Goal: Transaction & Acquisition: Purchase product/service

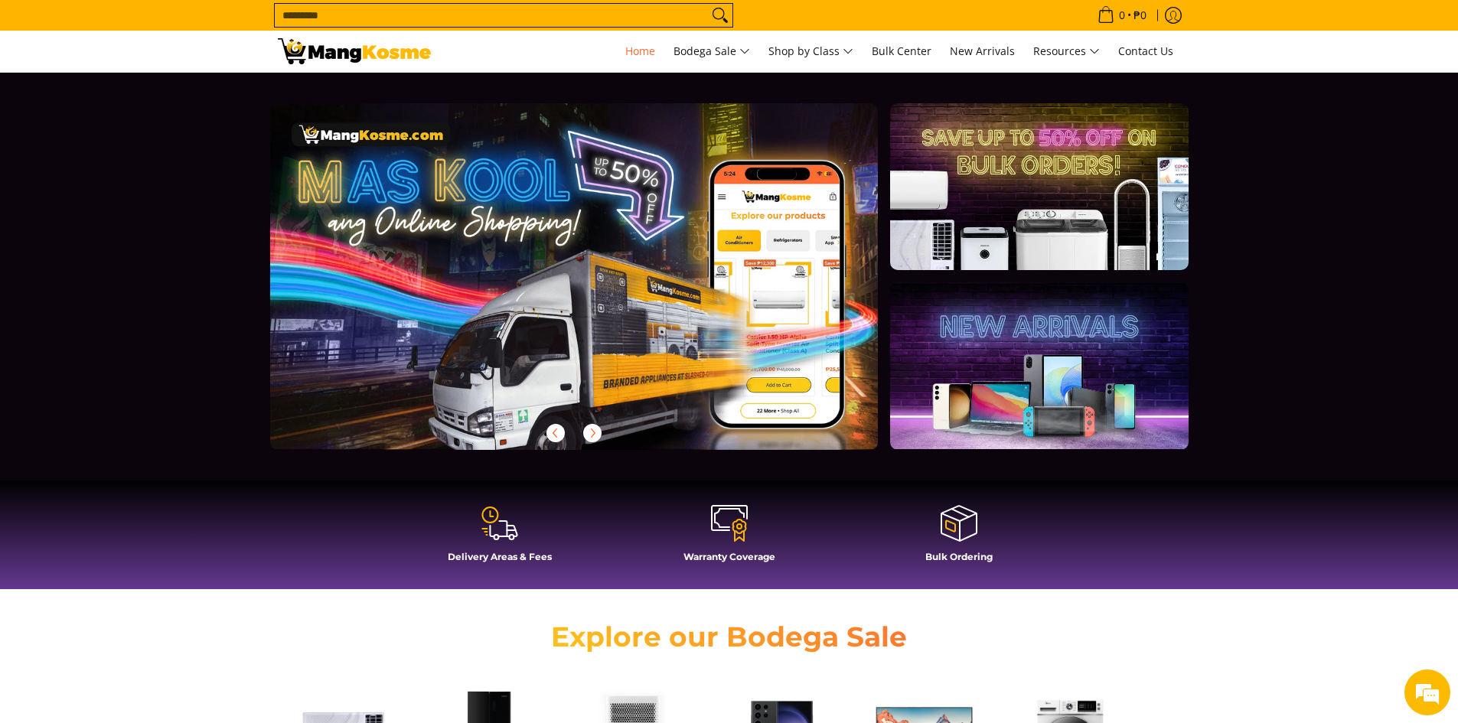
scroll to position [230, 0]
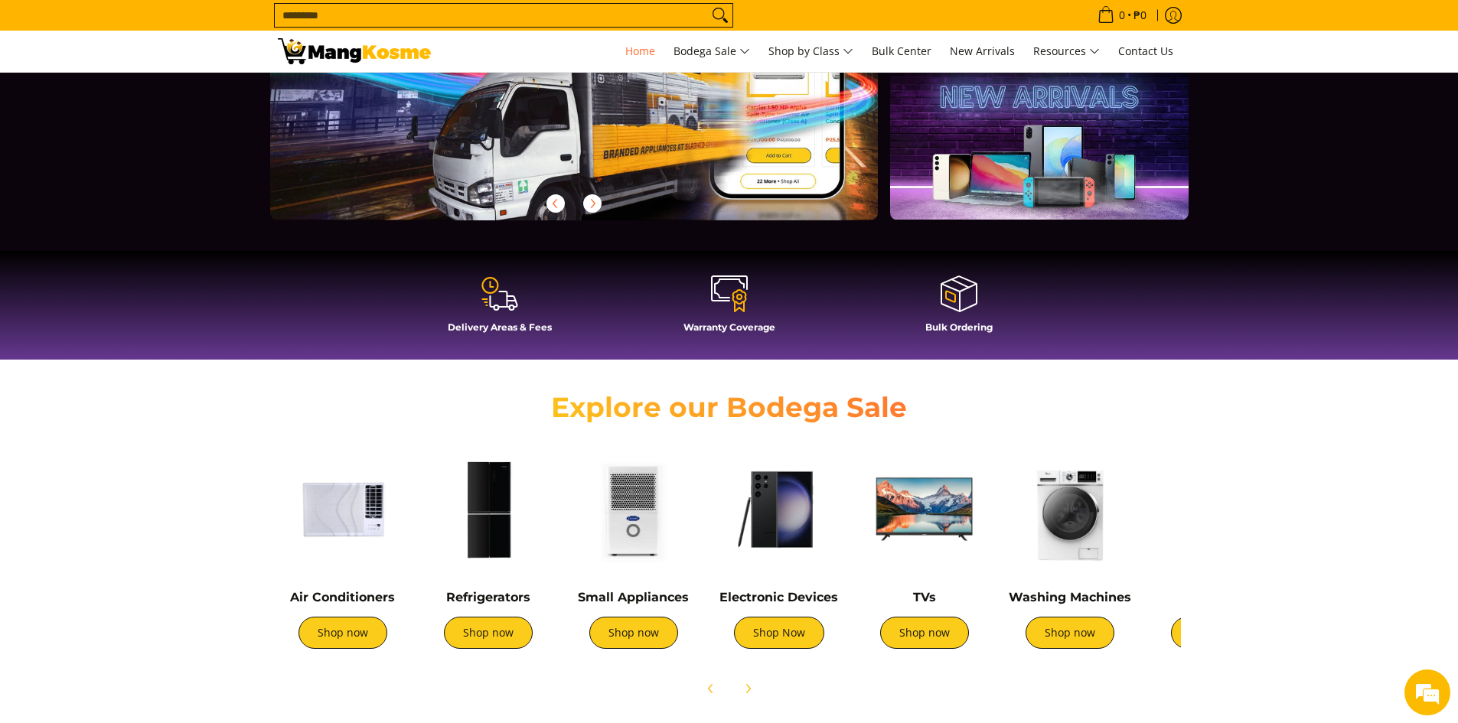
click at [350, 515] on img at bounding box center [343, 510] width 130 height 130
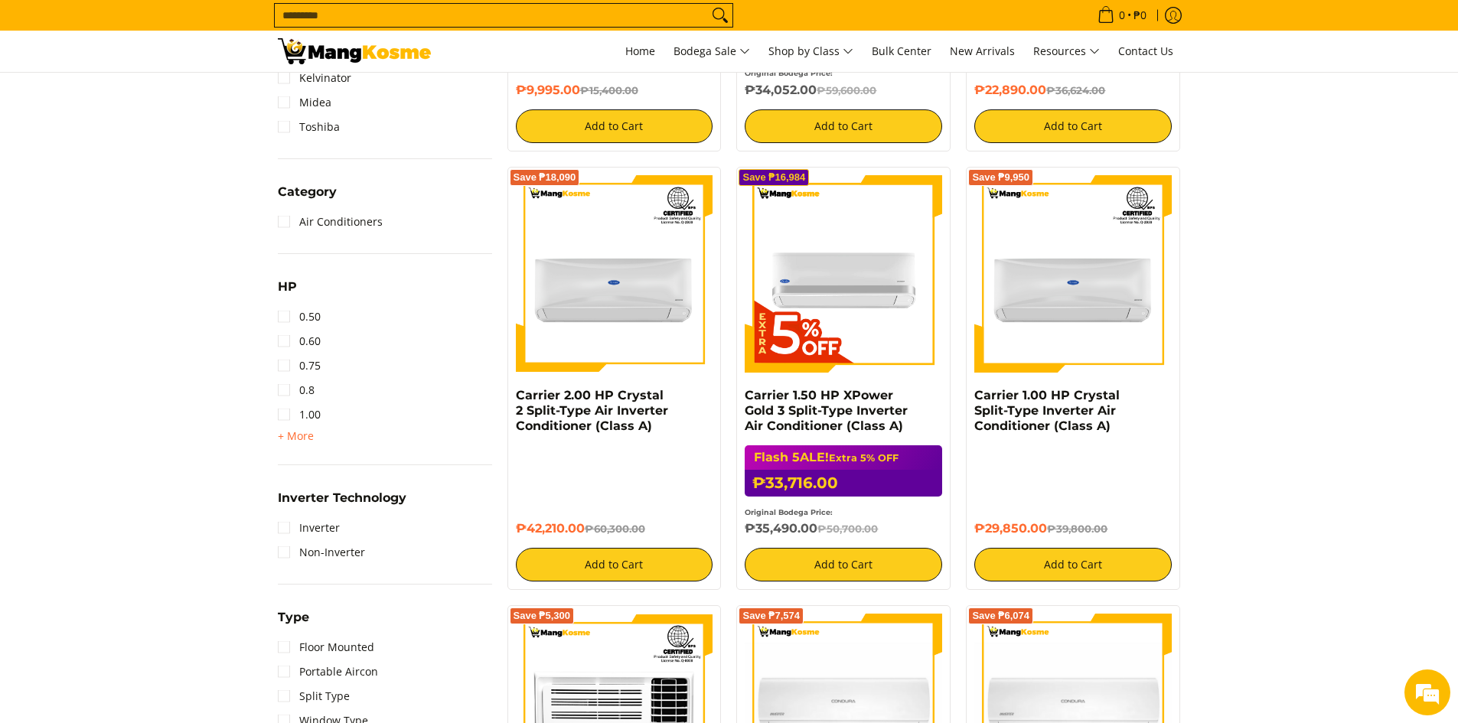
scroll to position [230, 0]
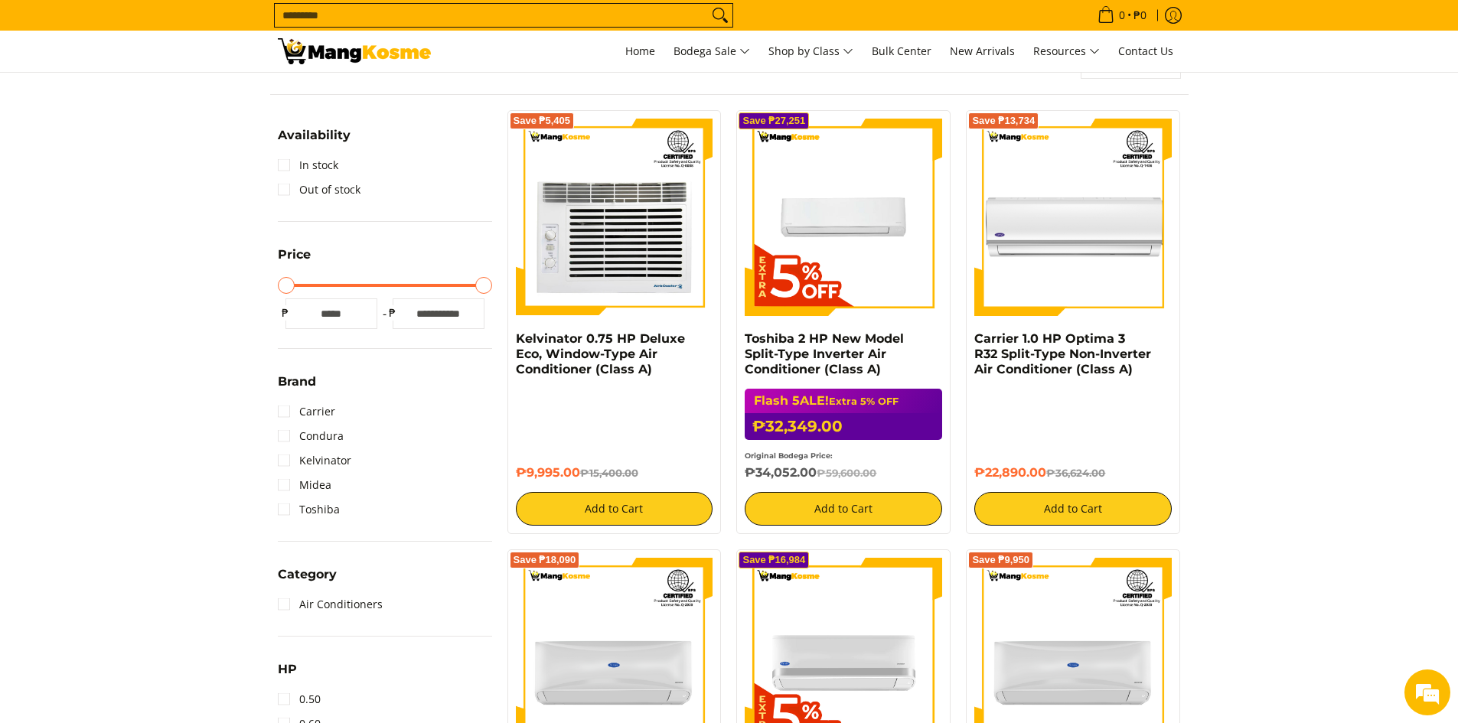
click at [455, 13] on input "Search..." at bounding box center [491, 15] width 433 height 23
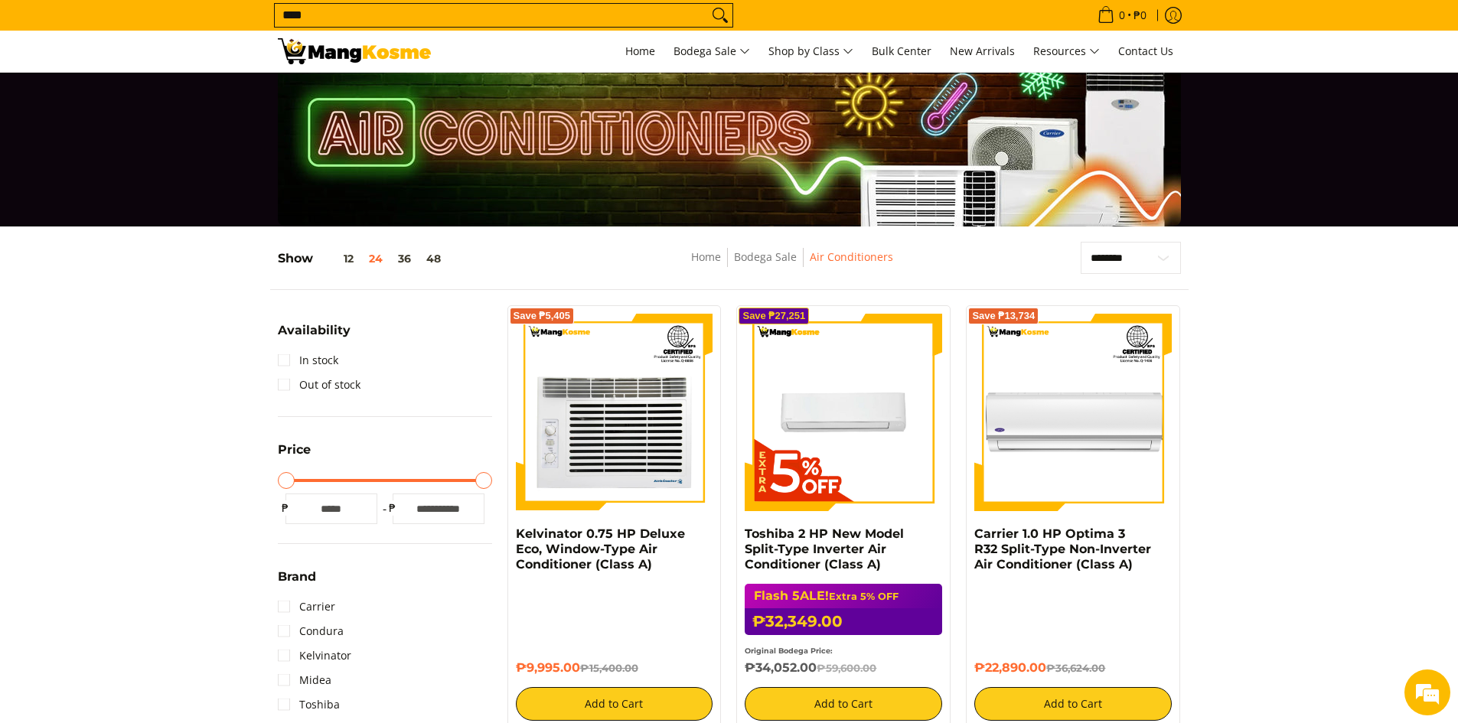
scroll to position [0, 0]
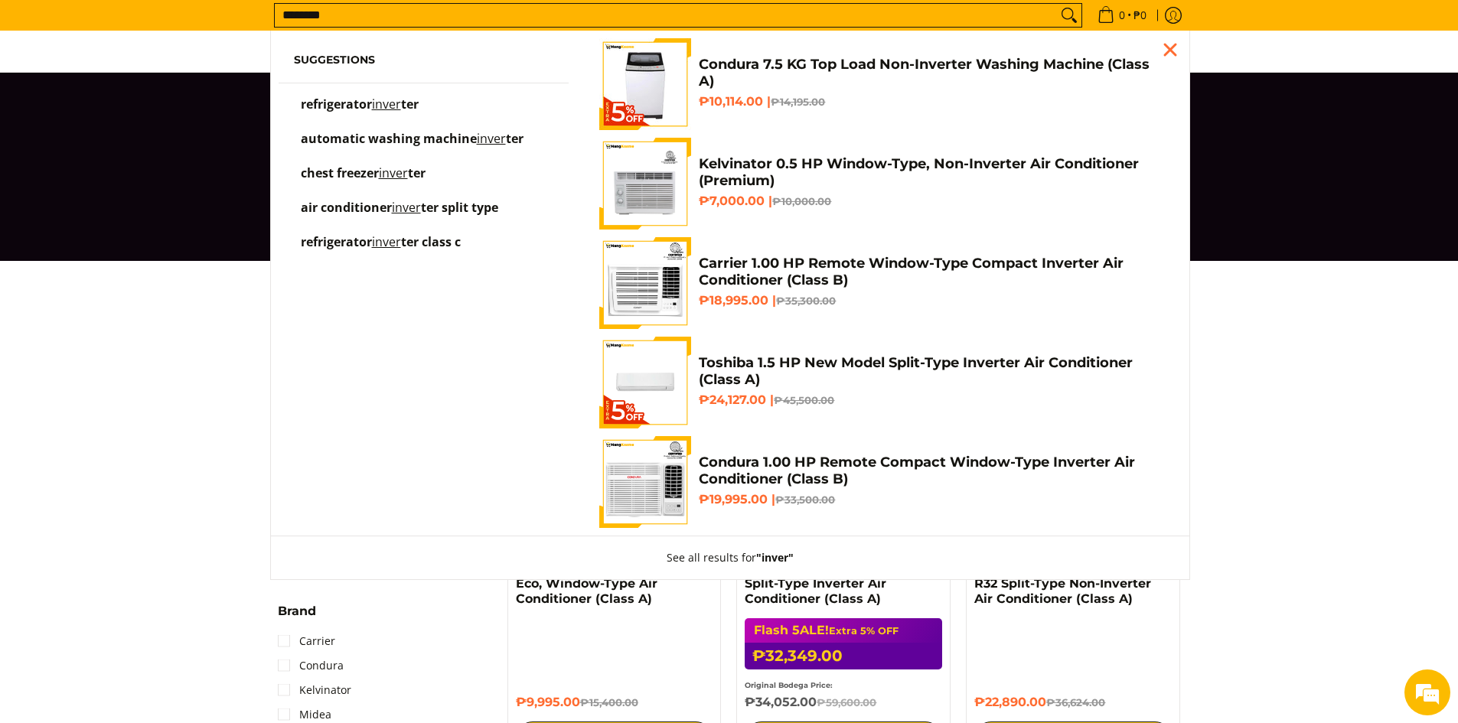
type input "********"
click at [1057, 4] on button "Search" at bounding box center [1069, 15] width 24 height 23
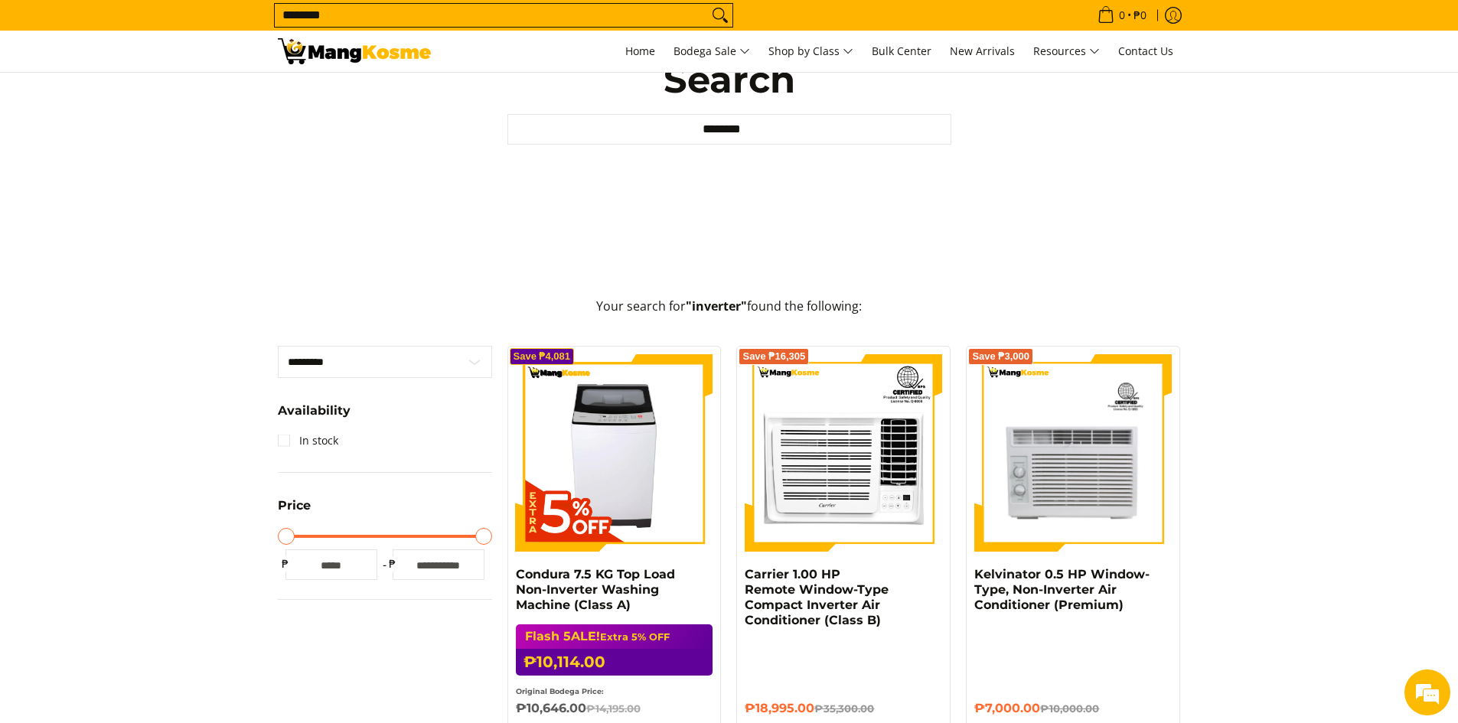
scroll to position [306, 0]
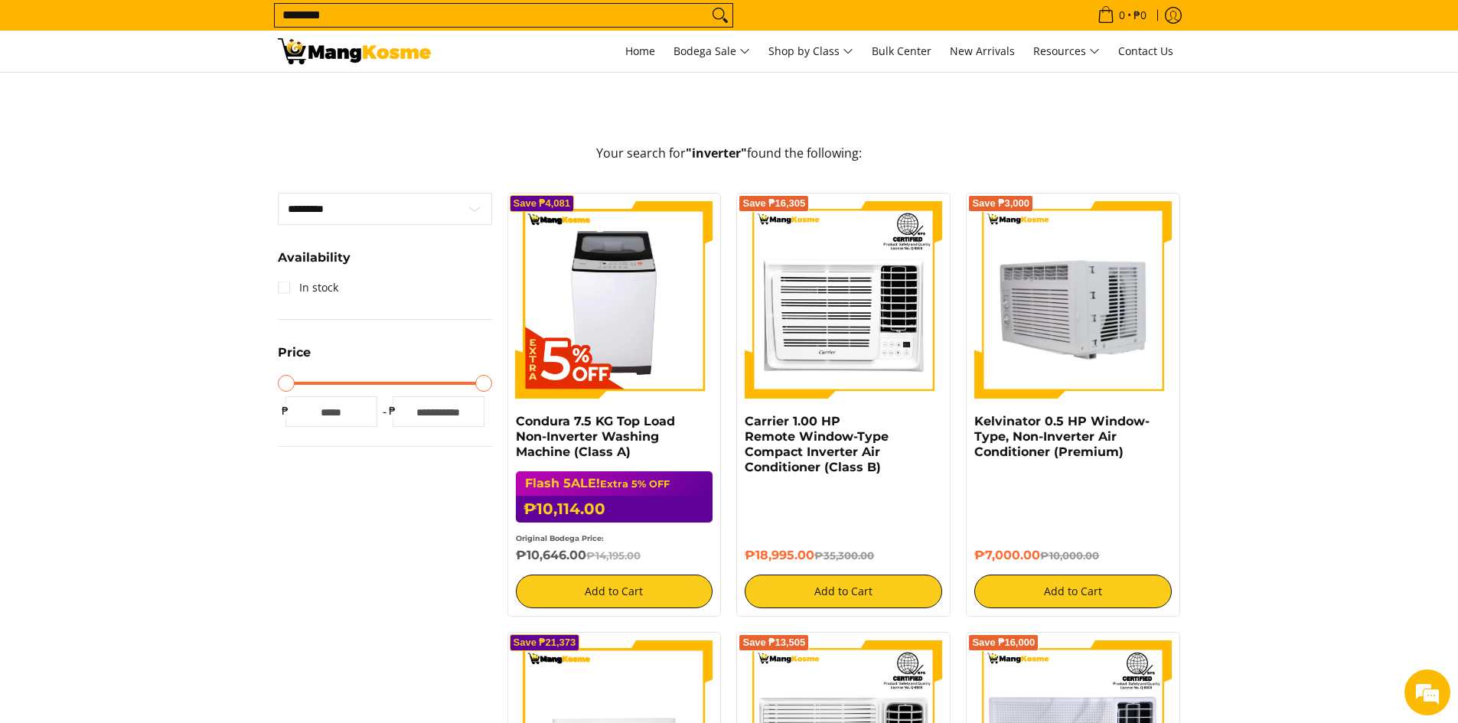
click at [1068, 338] on img at bounding box center [1072, 299] width 197 height 197
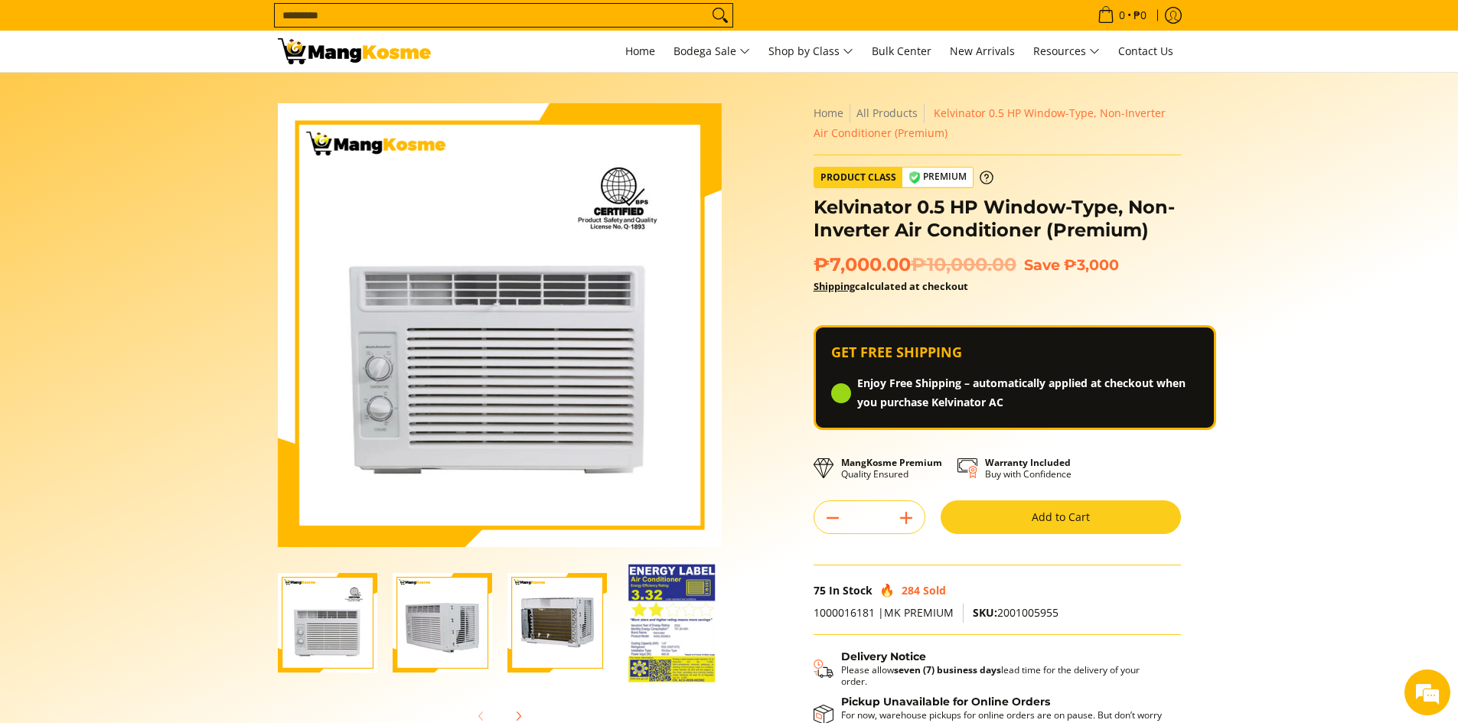
scroll to position [77, 0]
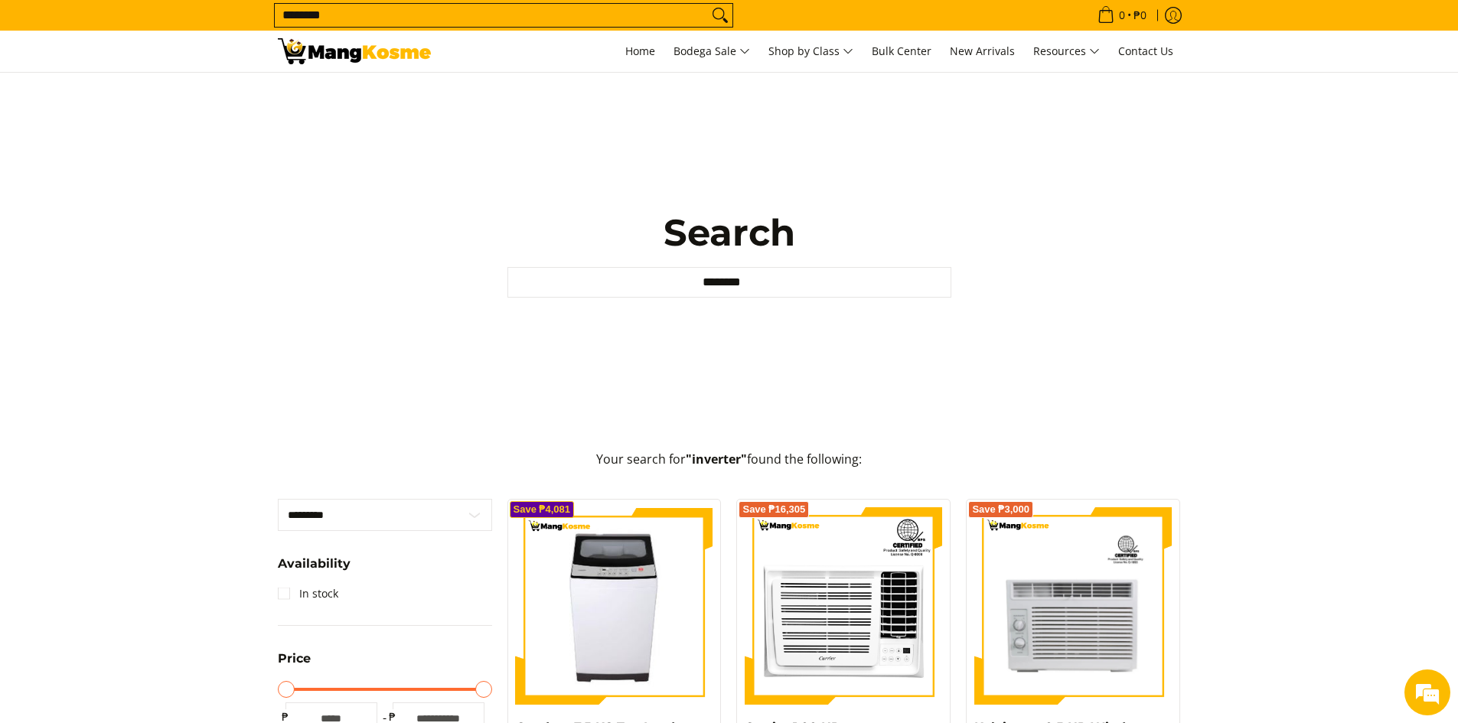
scroll to position [153, 0]
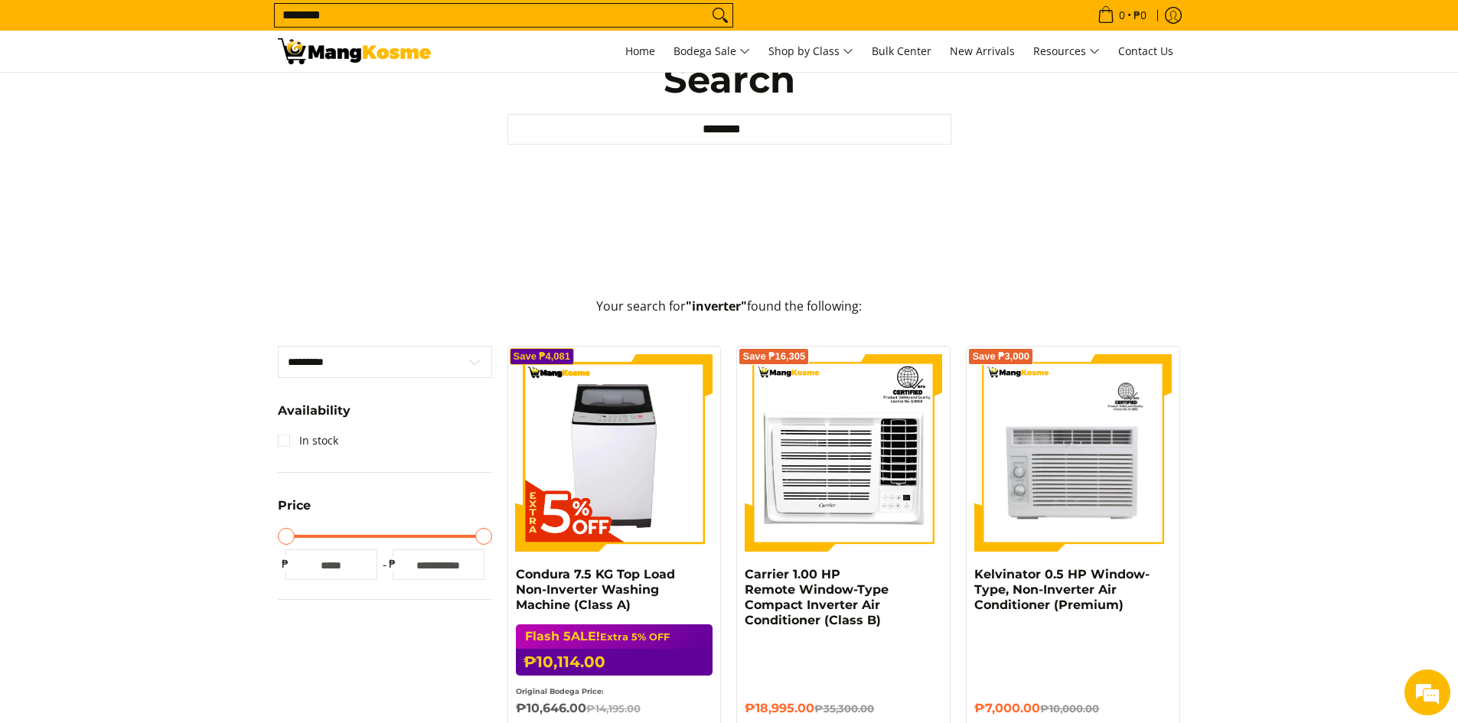
click at [463, 561] on input "******" at bounding box center [439, 565] width 92 height 31
type input "*****"
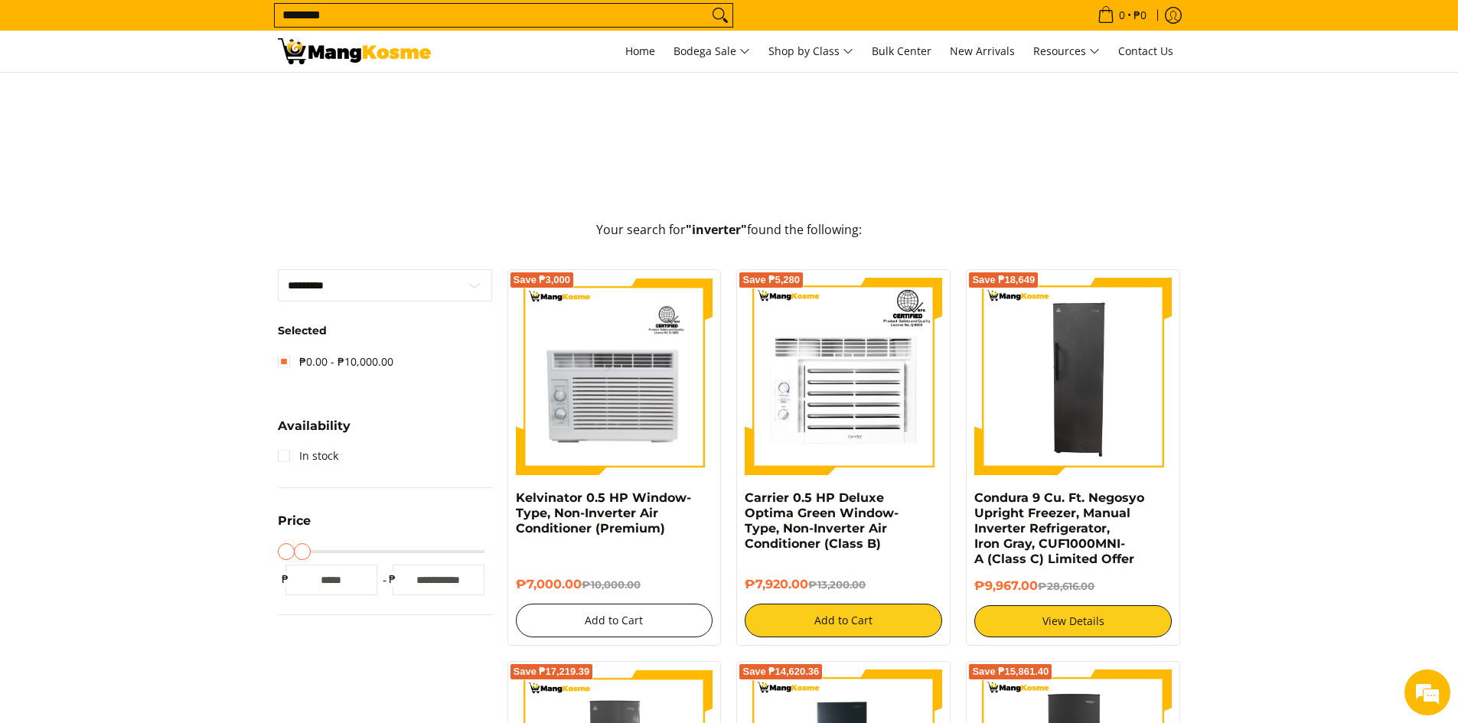
scroll to position [383, 0]
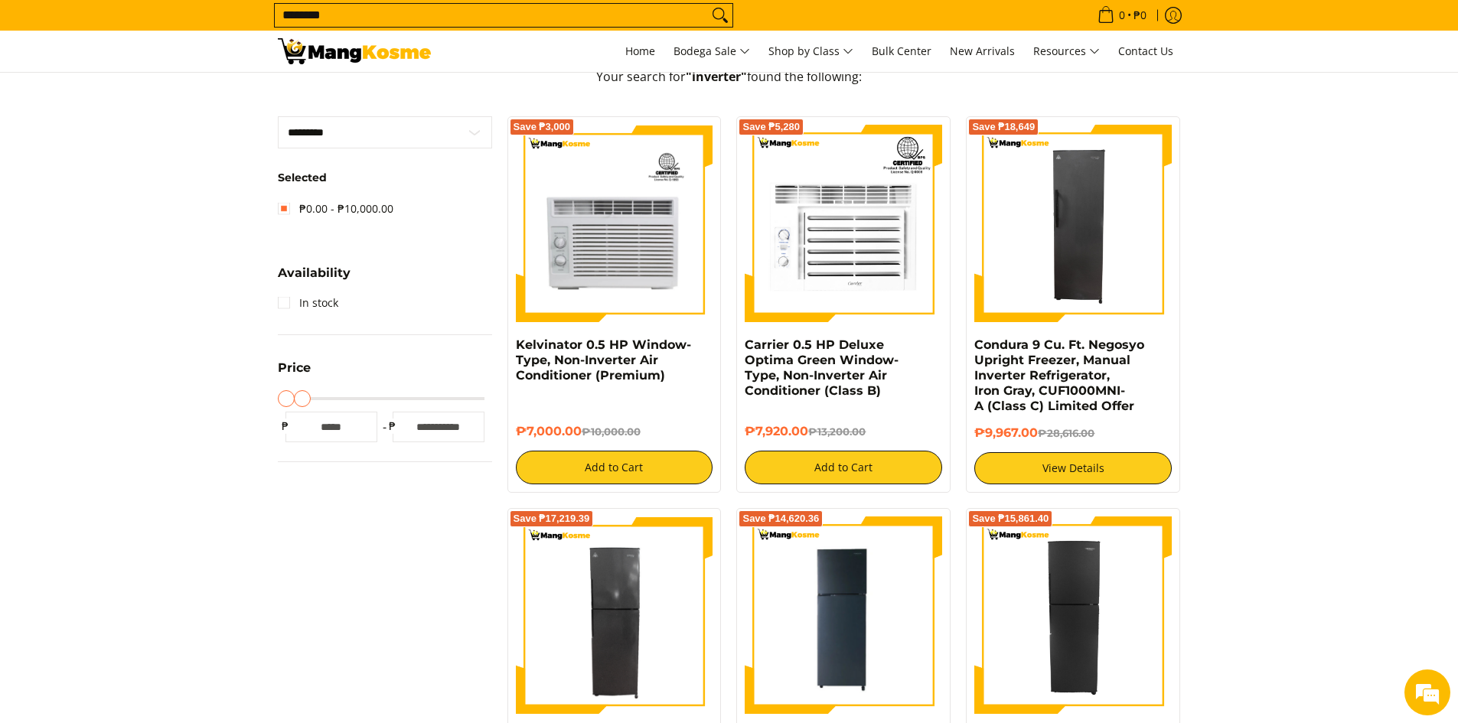
drag, startPoint x: 855, startPoint y: 453, endPoint x: 1271, endPoint y: 406, distance: 419.1
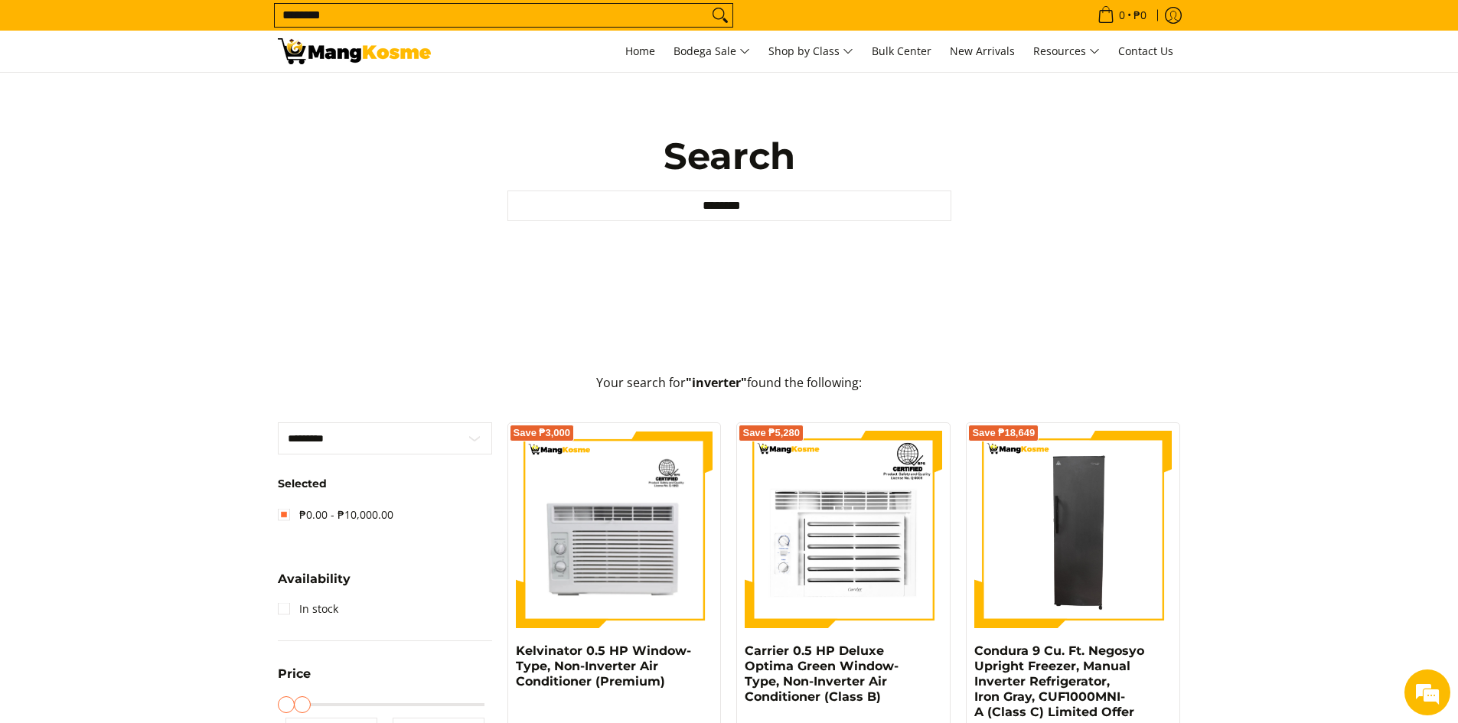
scroll to position [0, 0]
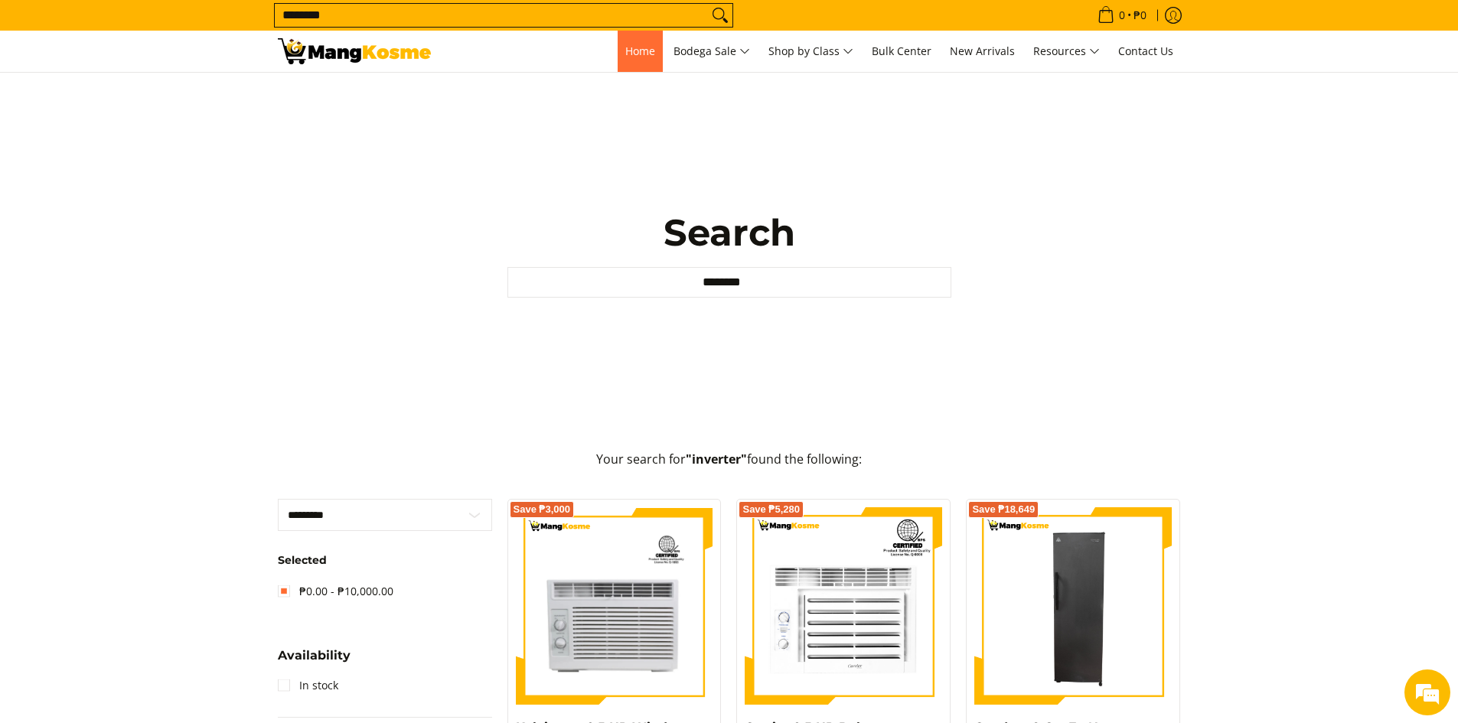
click at [625, 48] on span "Home" at bounding box center [640, 51] width 30 height 15
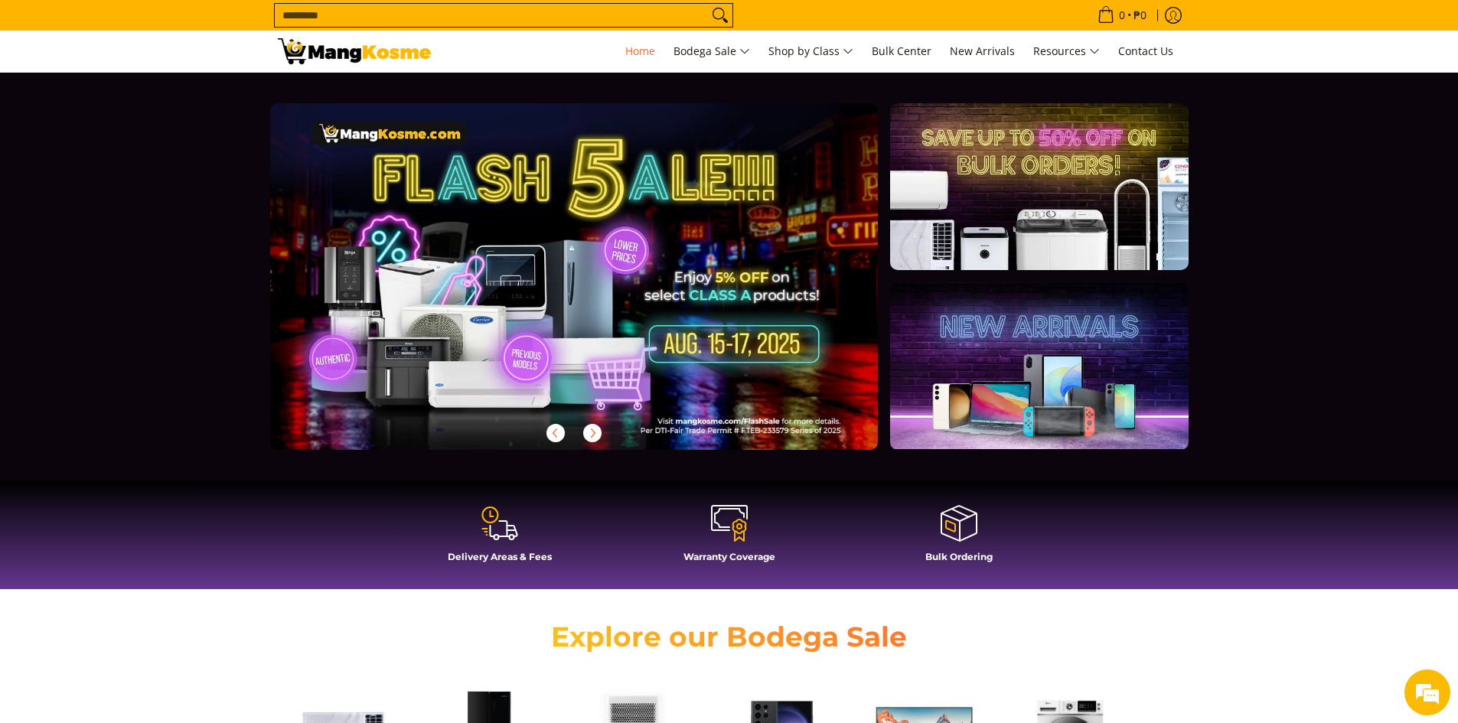
scroll to position [230, 0]
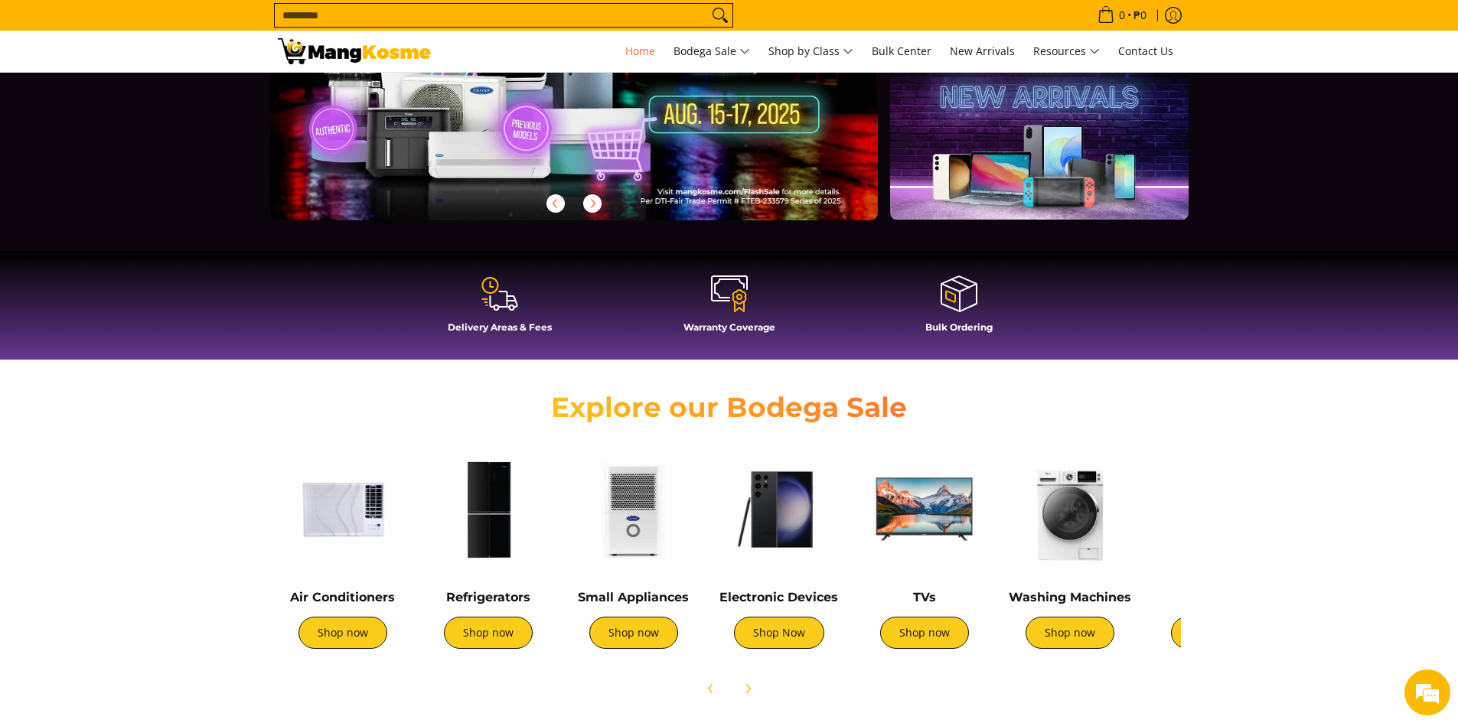
click at [908, 489] on img at bounding box center [925, 510] width 130 height 130
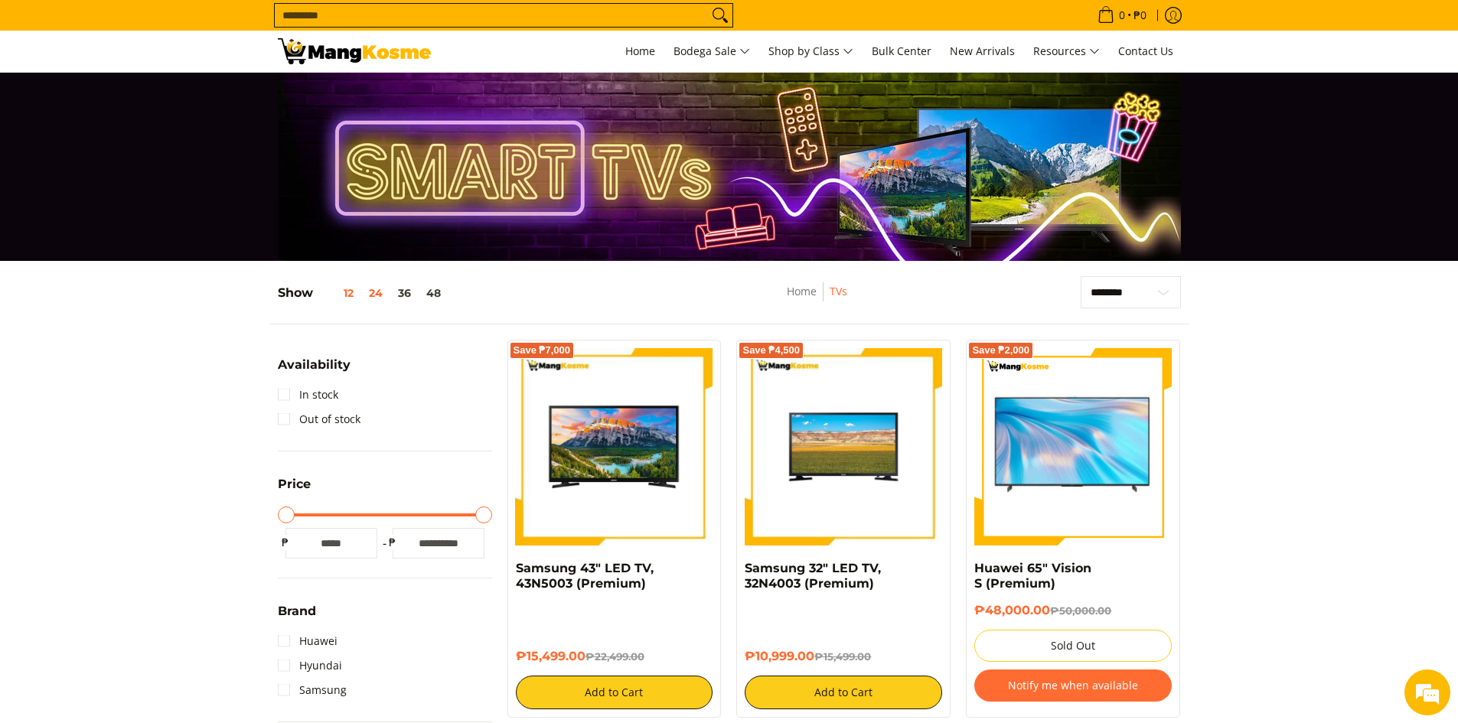
click at [354, 295] on button "12" at bounding box center [337, 293] width 48 height 12
